Goal: Task Accomplishment & Management: Manage account settings

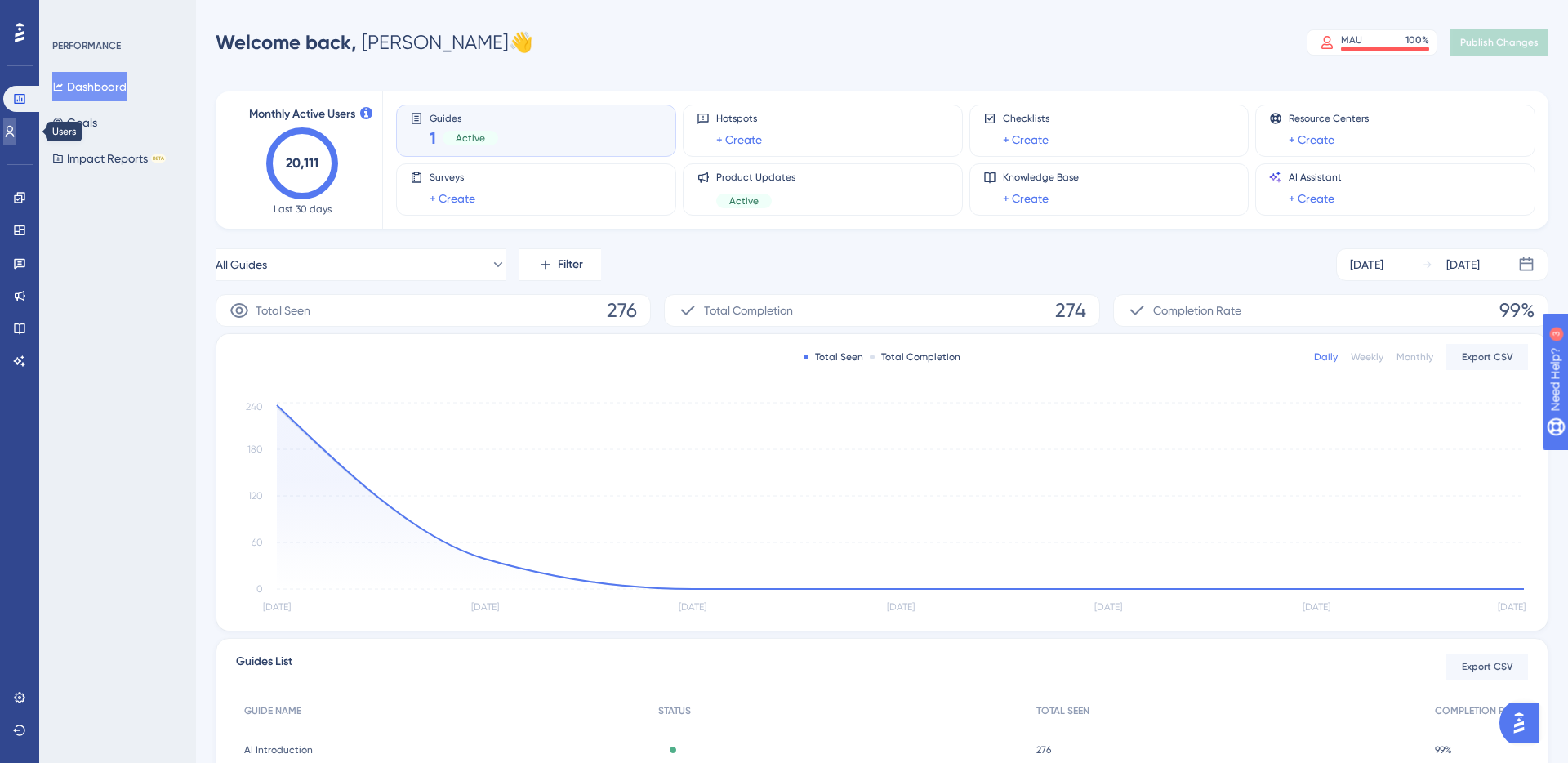
click at [16, 132] on icon at bounding box center [10, 132] width 13 height 13
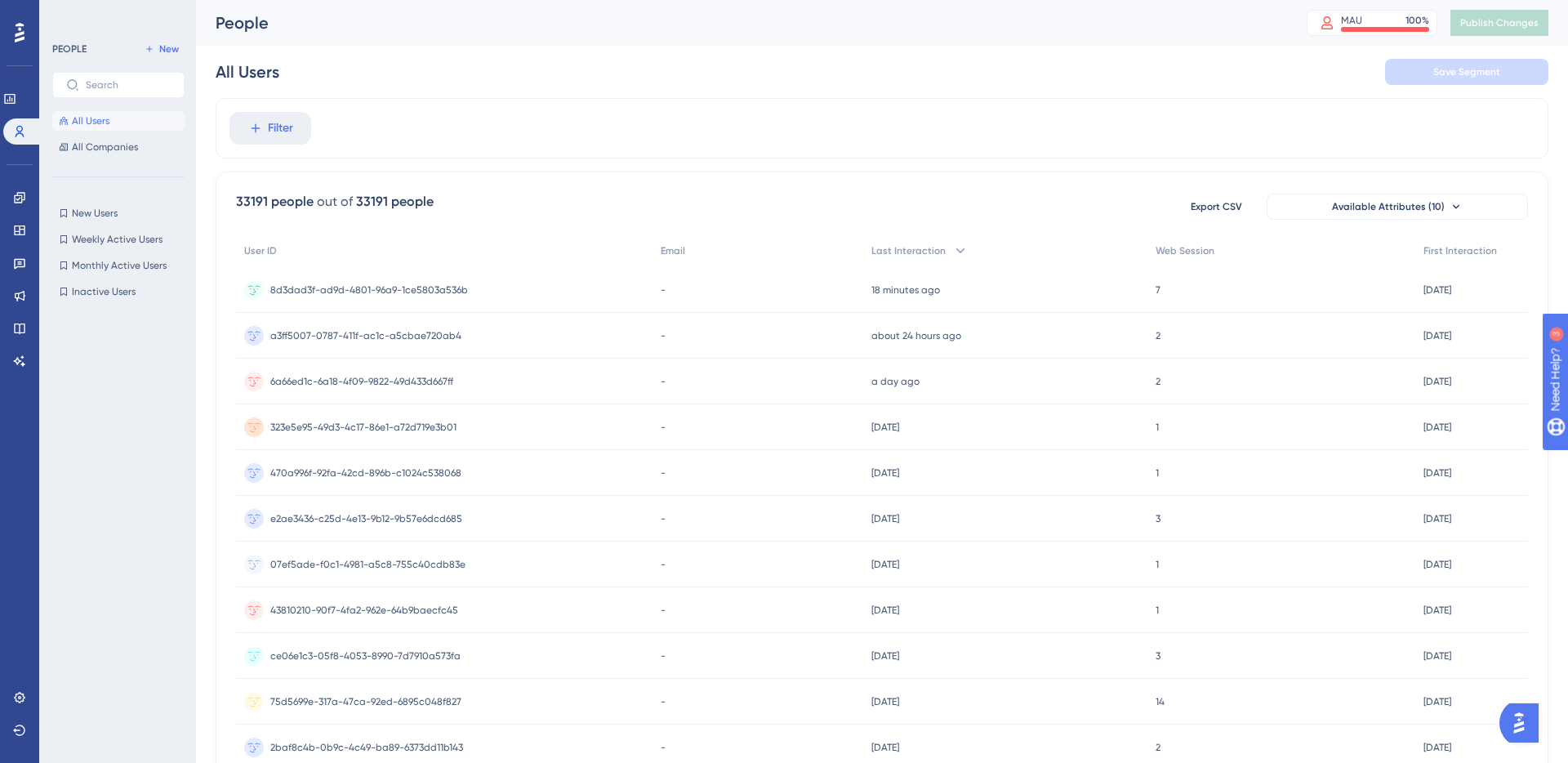
click at [106, 120] on span "All Users" at bounding box center [91, 121] width 38 height 13
click at [110, 209] on span "New Users" at bounding box center [94, 214] width 45 height 13
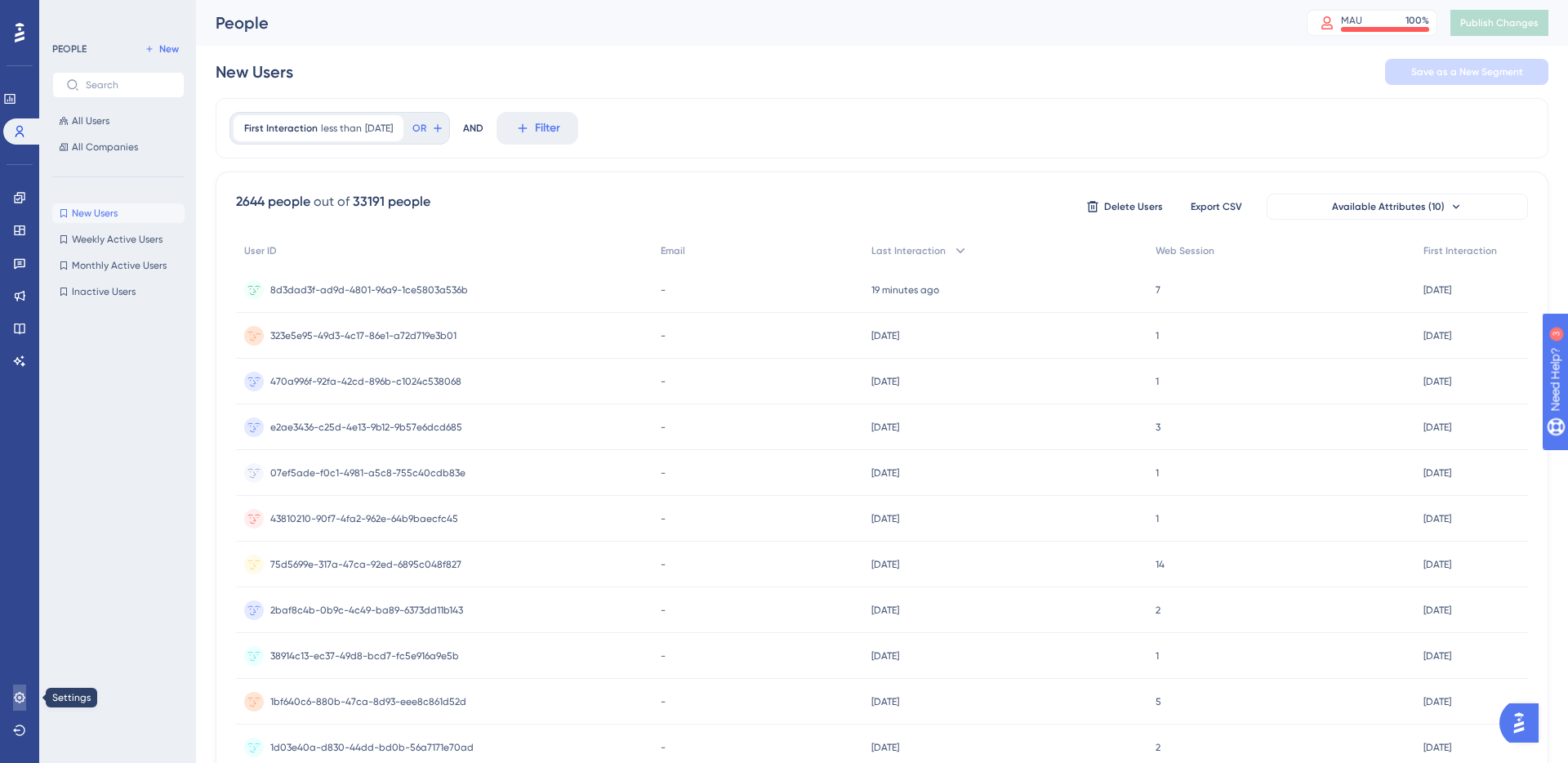
click at [18, 697] on icon at bounding box center [19, 697] width 11 height 11
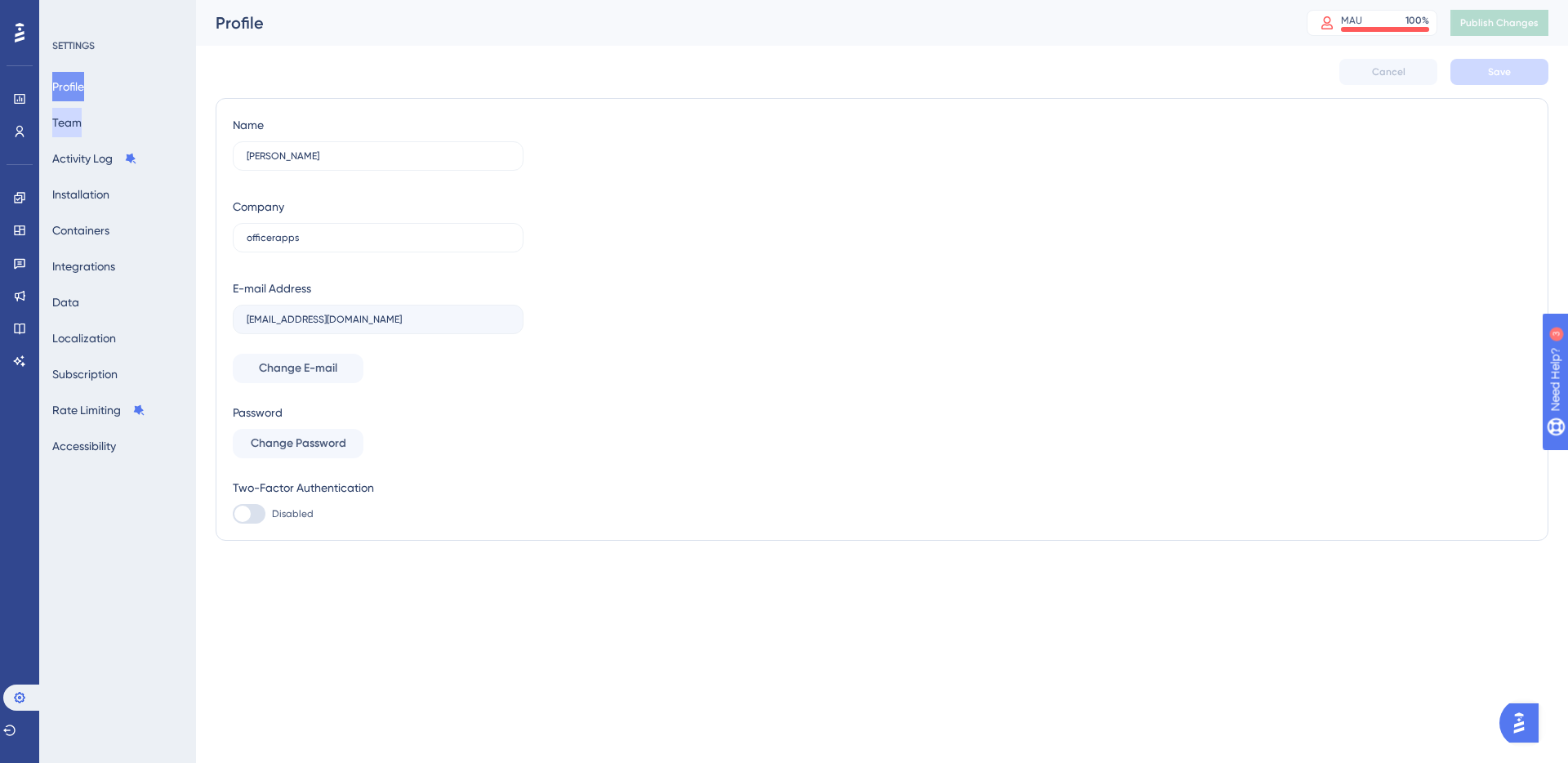
click at [82, 121] on button "Team" at bounding box center [67, 123] width 30 height 30
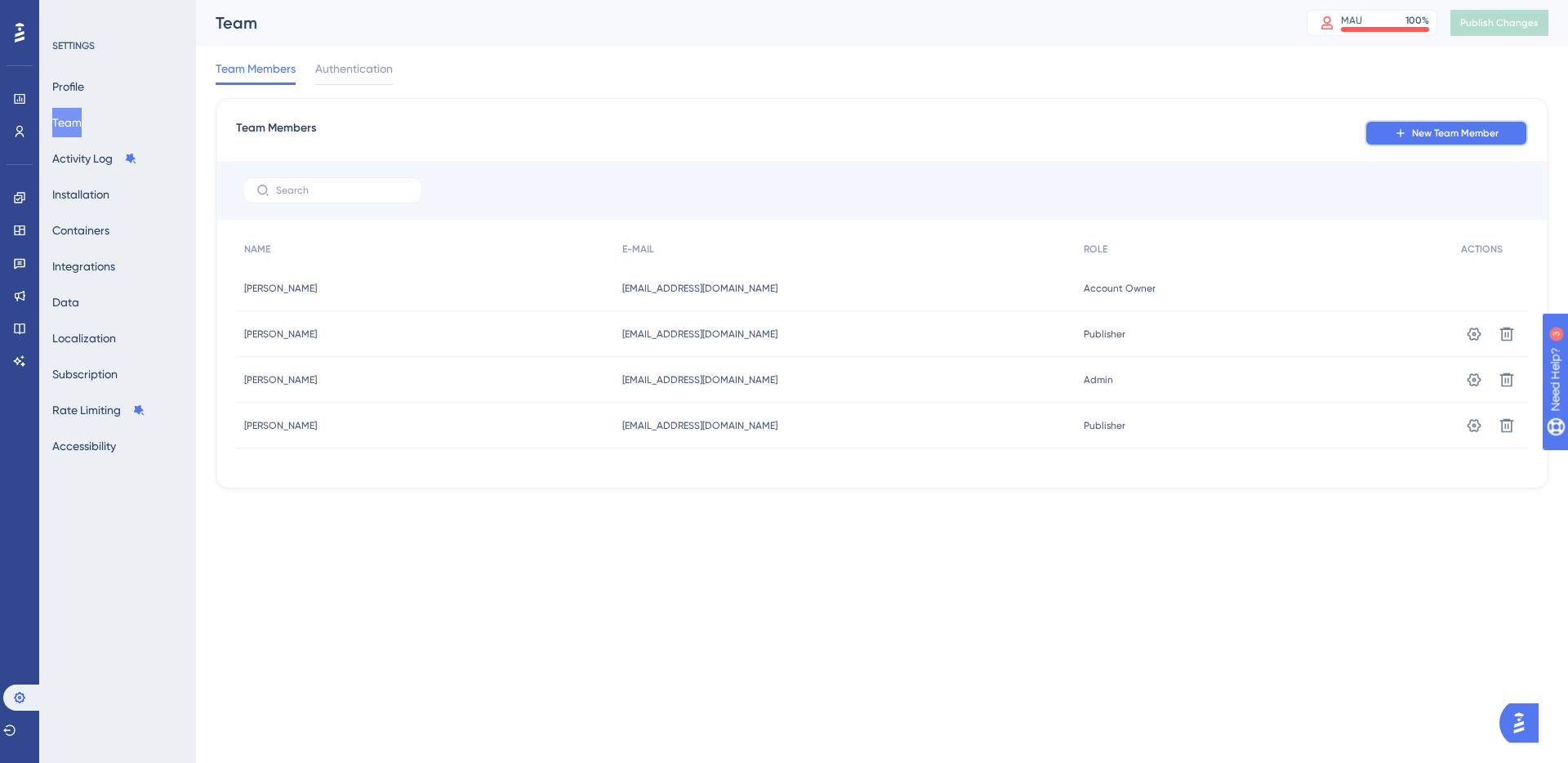
click at [1411, 134] on span "New Team Member" at bounding box center [1454, 134] width 87 height 13
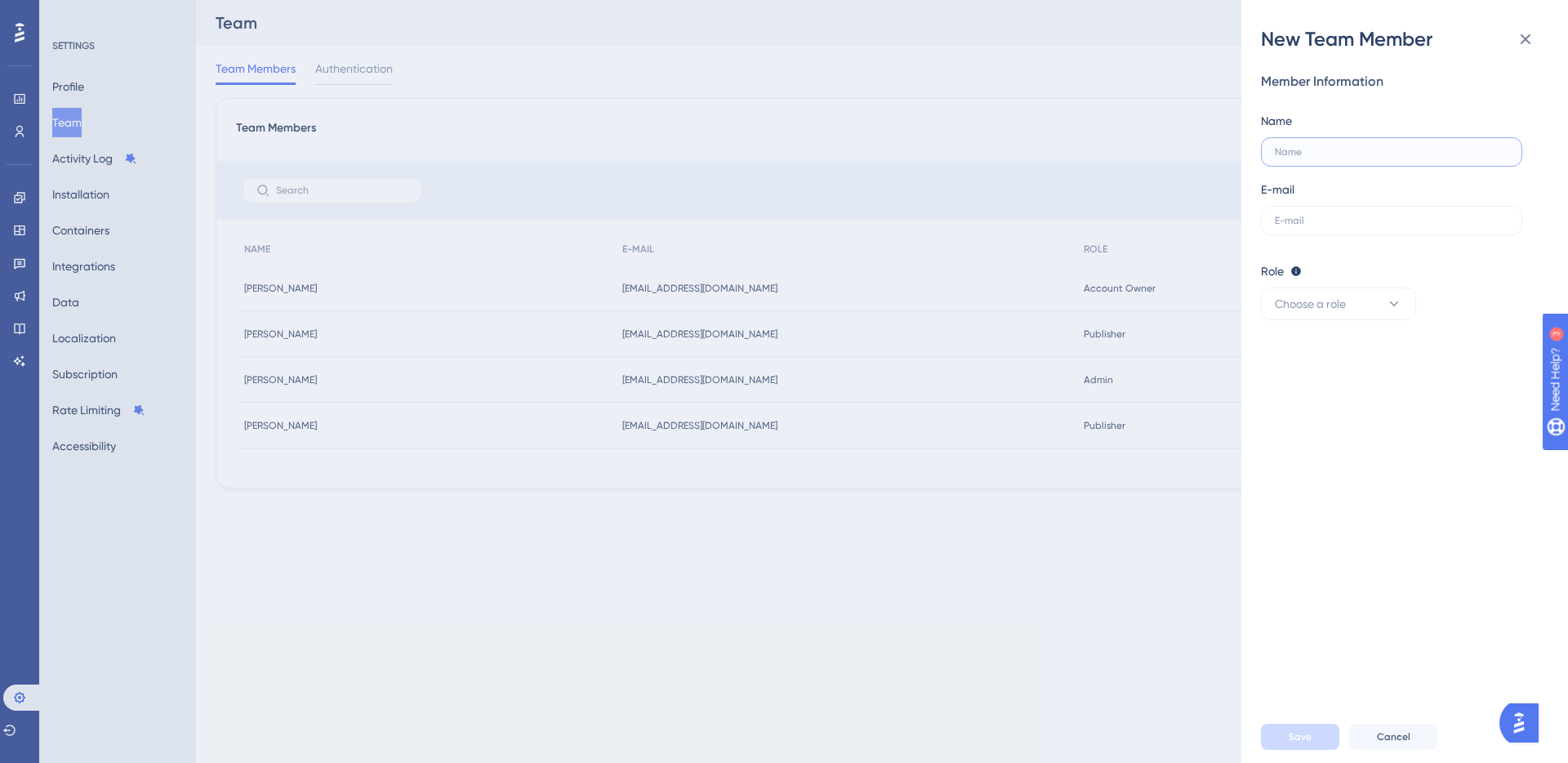
click at [1365, 156] on input "text" at bounding box center [1387, 152] width 227 height 12
type input "[PERSON_NAME]"
click at [1306, 217] on input "text" at bounding box center [1391, 220] width 233 height 12
paste input "[EMAIL_ADDRESS][DOMAIN_NAME]"
type input "[EMAIL_ADDRESS][DOMAIN_NAME]"
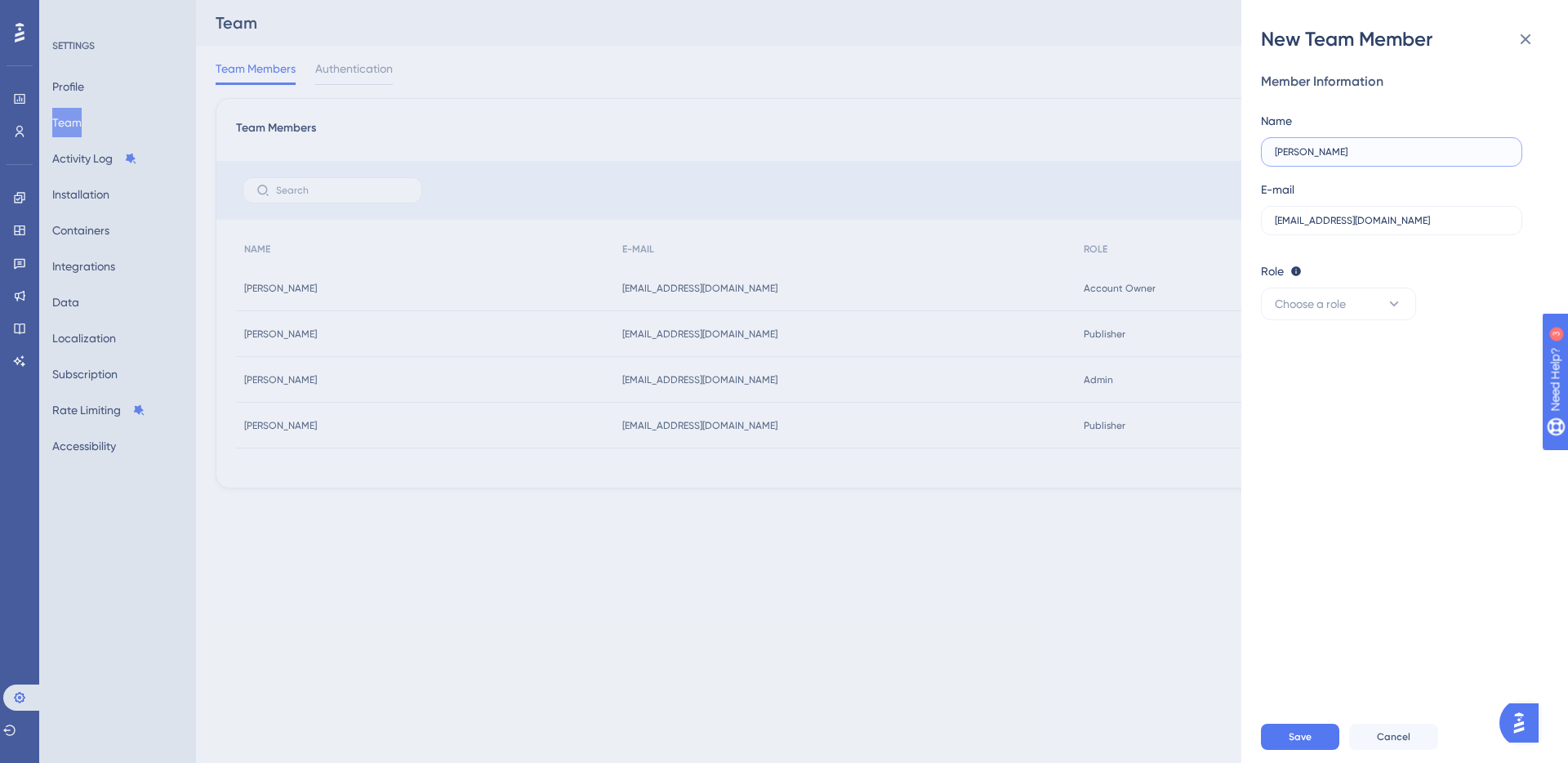
click at [1316, 152] on input "[PERSON_NAME]" at bounding box center [1391, 152] width 233 height 12
type input "[PERSON_NAME]"
click at [1345, 299] on span "Choose a role" at bounding box center [1310, 304] width 71 height 20
click at [1331, 380] on span "Publisher" at bounding box center [1307, 387] width 47 height 20
click at [1295, 734] on span "Save" at bounding box center [1300, 737] width 23 height 13
